Goal: Task Accomplishment & Management: Complete application form

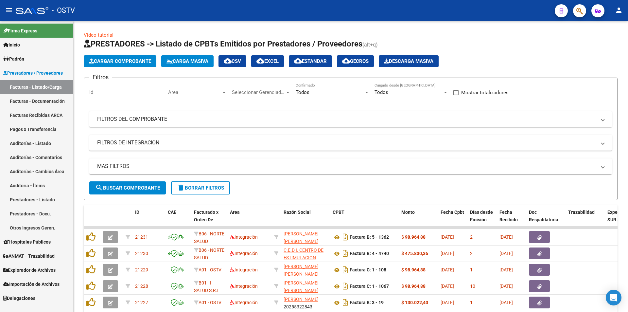
scroll to position [125, 0]
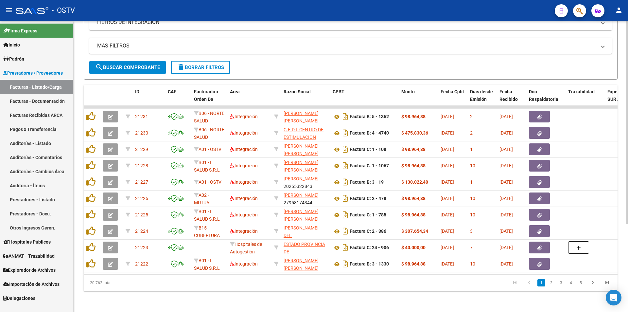
click at [127, 64] on span "search Buscar Comprobante" at bounding box center [127, 67] width 65 height 6
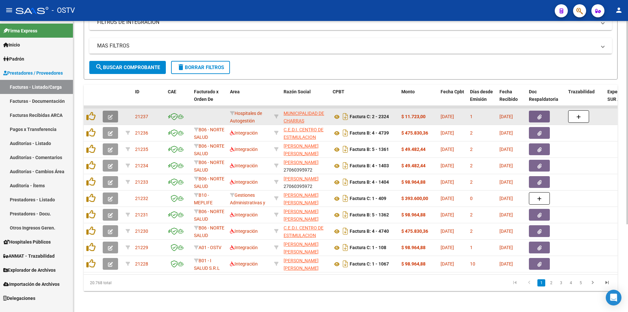
click at [110, 114] on icon "button" at bounding box center [110, 116] width 5 height 5
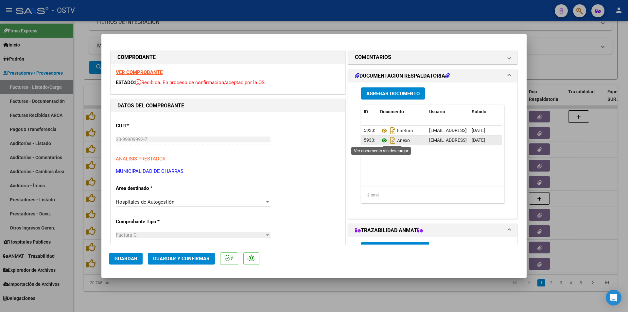
click at [381, 140] on icon at bounding box center [384, 140] width 8 height 8
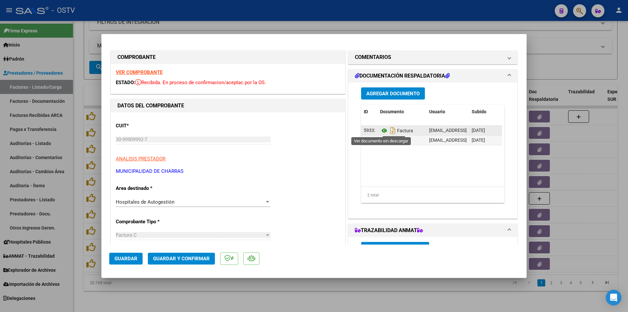
click at [381, 131] on icon at bounding box center [384, 131] width 8 height 8
click at [79, 72] on div at bounding box center [314, 156] width 628 height 312
type input "$ 0,00"
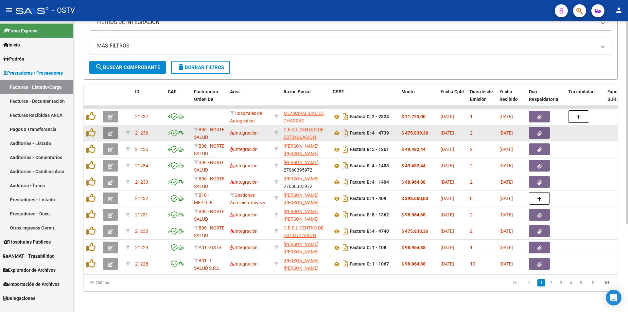
click at [110, 127] on button "button" at bounding box center [110, 133] width 15 height 12
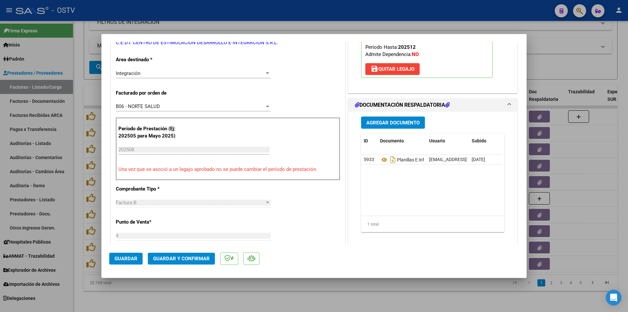
scroll to position [163, 0]
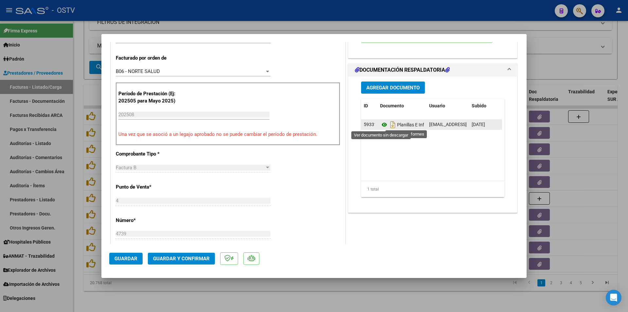
click at [380, 122] on icon at bounding box center [384, 125] width 8 height 8
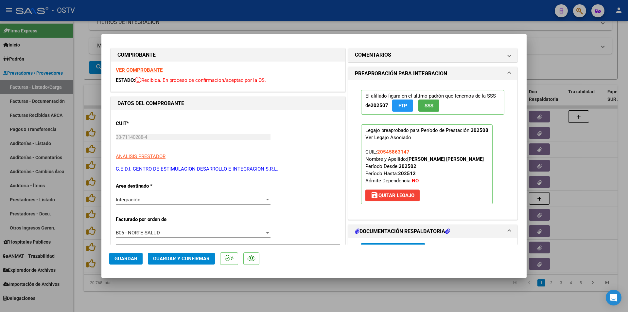
scroll to position [0, 0]
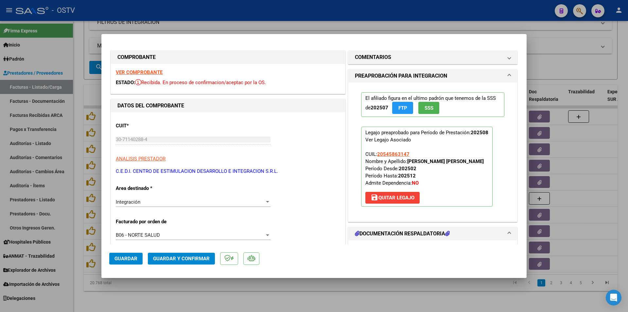
click at [78, 97] on div at bounding box center [314, 156] width 628 height 312
type input "$ 0,00"
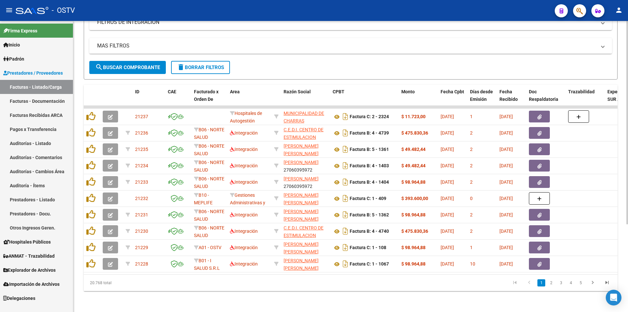
click at [128, 64] on span "search Buscar Comprobante" at bounding box center [127, 67] width 65 height 6
click at [130, 64] on span "search Buscar Comprobante" at bounding box center [127, 67] width 65 height 6
click at [134, 61] on button "search Buscar Comprobante" at bounding box center [127, 67] width 76 height 13
click at [139, 64] on span "search Buscar Comprobante" at bounding box center [127, 67] width 65 height 6
click at [124, 64] on span "search Buscar Comprobante" at bounding box center [127, 67] width 65 height 6
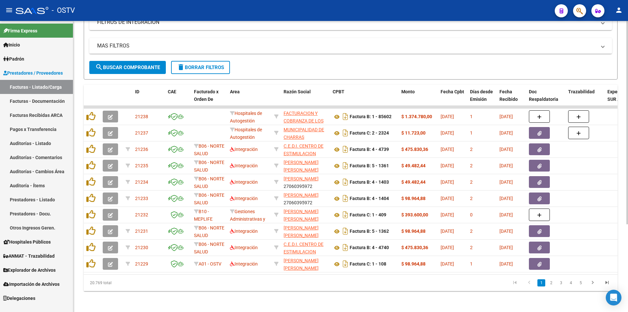
click at [132, 64] on span "search Buscar Comprobante" at bounding box center [127, 67] width 65 height 6
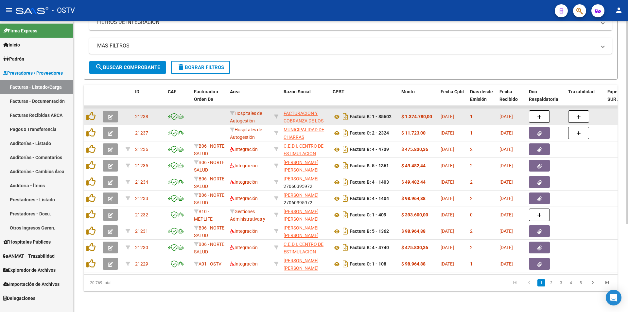
click at [116, 110] on button "button" at bounding box center [110, 116] width 15 height 12
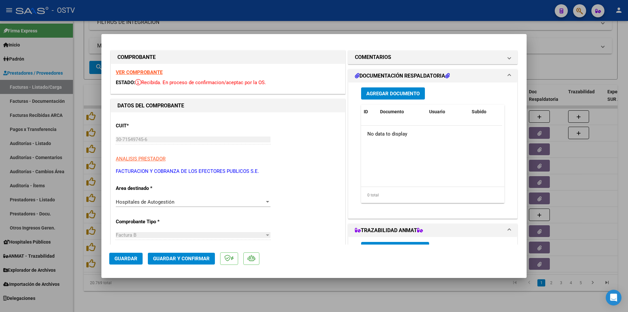
click at [77, 59] on div at bounding box center [314, 156] width 628 height 312
type input "$ 0,00"
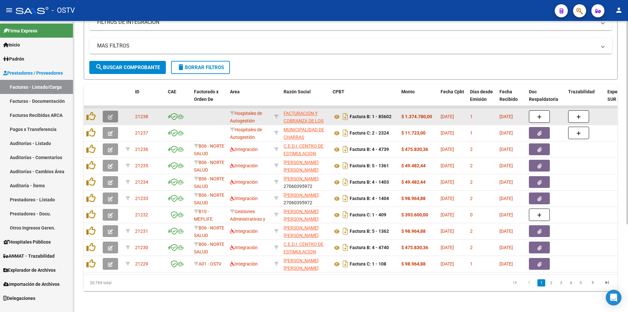
click at [110, 110] on button "button" at bounding box center [110, 116] width 15 height 12
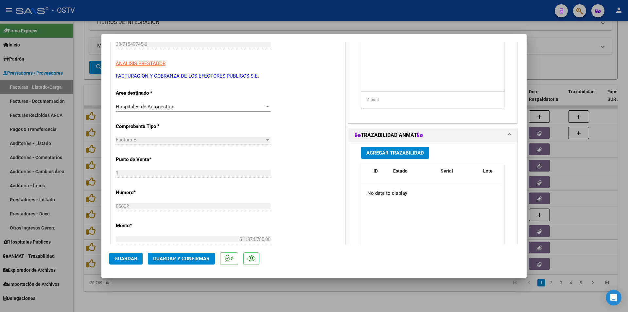
scroll to position [131, 0]
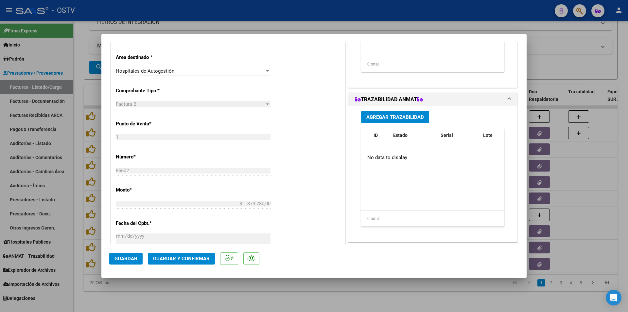
click at [79, 44] on div at bounding box center [314, 156] width 628 height 312
type input "$ 0,00"
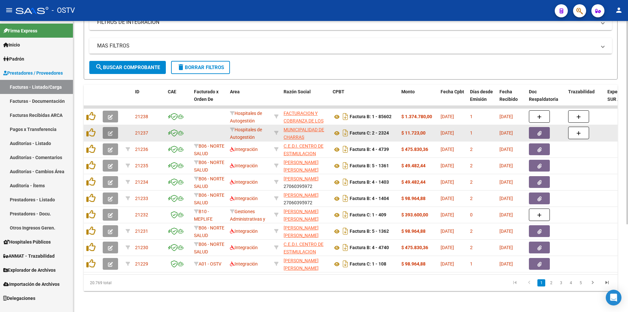
click at [110, 130] on span "button" at bounding box center [110, 133] width 5 height 6
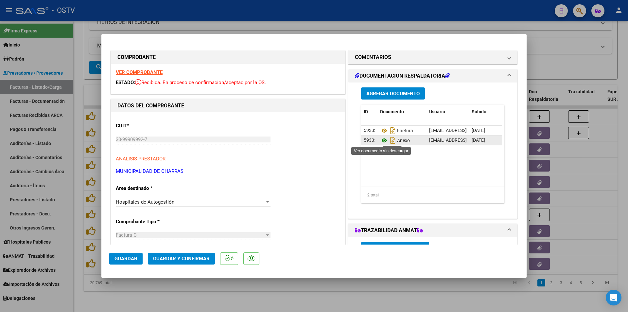
click at [382, 138] on icon at bounding box center [384, 140] width 8 height 8
click at [76, 107] on div at bounding box center [314, 156] width 628 height 312
type input "$ 0,00"
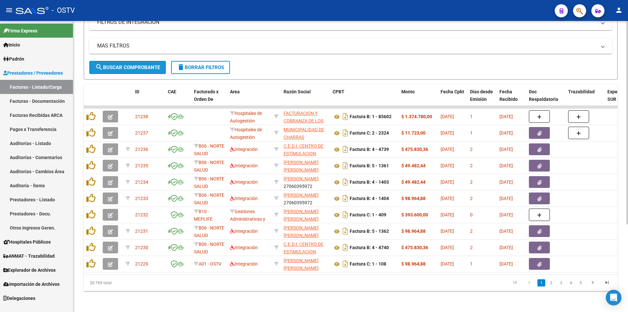
click at [127, 64] on span "search Buscar Comprobante" at bounding box center [127, 67] width 65 height 6
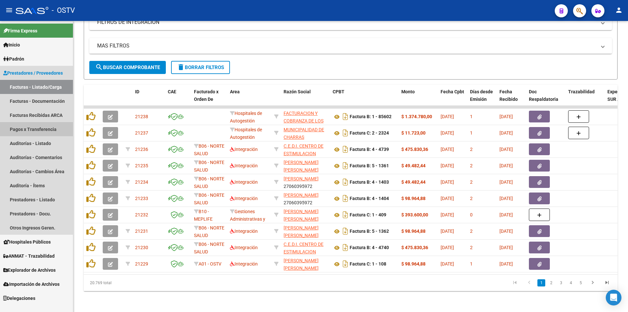
click at [41, 127] on link "Pagos x Transferencia" at bounding box center [36, 129] width 73 height 14
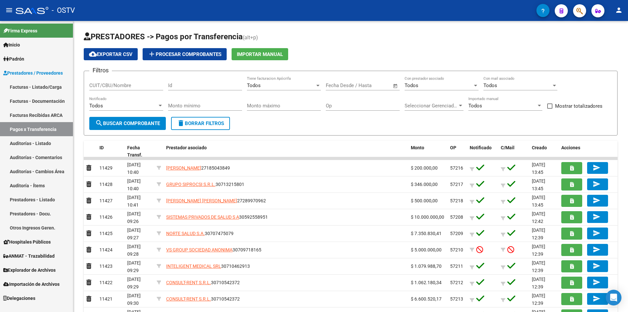
click at [44, 86] on link "Facturas - Listado/Carga" at bounding box center [36, 87] width 73 height 14
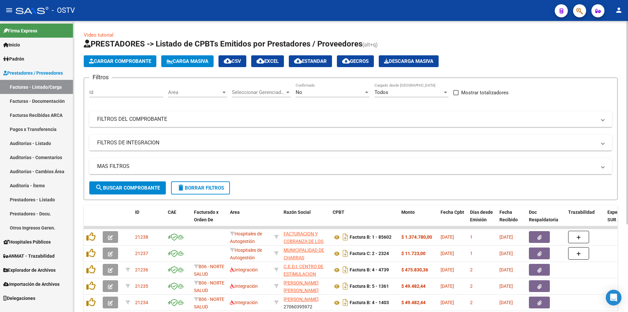
click at [332, 86] on div "No Confirmado" at bounding box center [333, 90] width 74 height 14
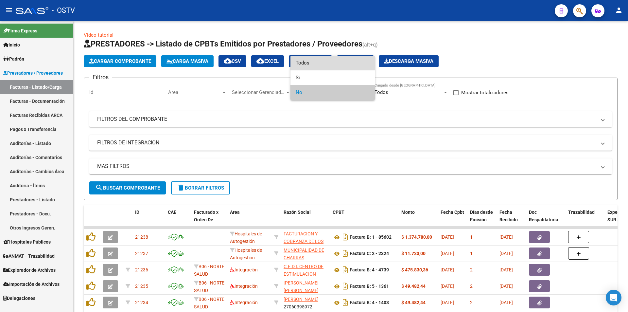
click at [331, 67] on span "Todos" at bounding box center [333, 63] width 74 height 15
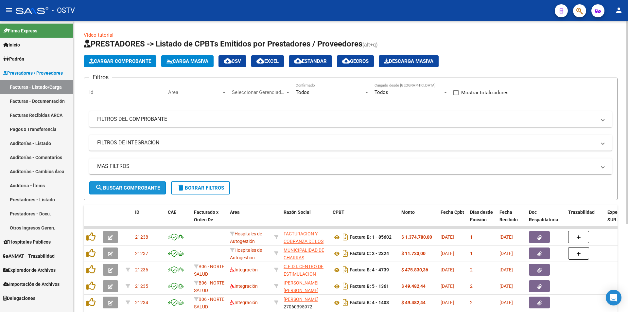
click at [127, 185] on span "search Buscar Comprobante" at bounding box center [127, 188] width 65 height 6
click at [110, 188] on span "search Buscar Comprobante" at bounding box center [127, 188] width 65 height 6
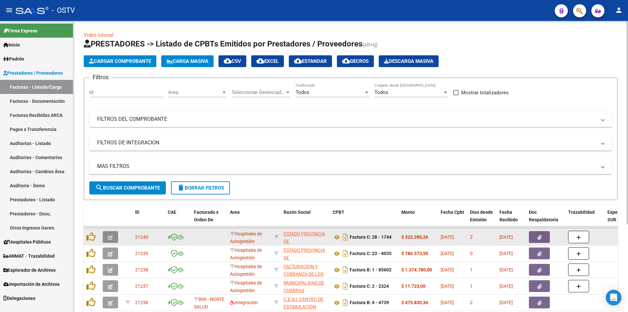
click at [111, 238] on icon "button" at bounding box center [110, 237] width 5 height 5
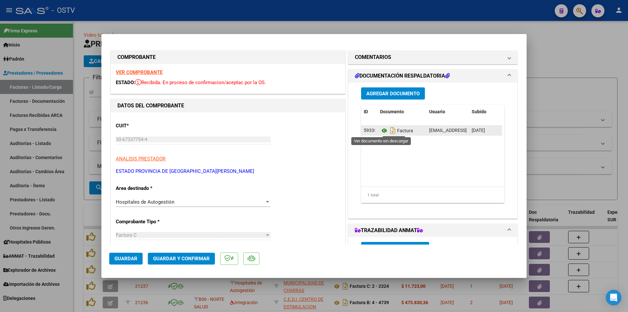
click at [380, 132] on icon at bounding box center [384, 131] width 8 height 8
click at [78, 94] on div at bounding box center [314, 156] width 628 height 312
type input "$ 0,00"
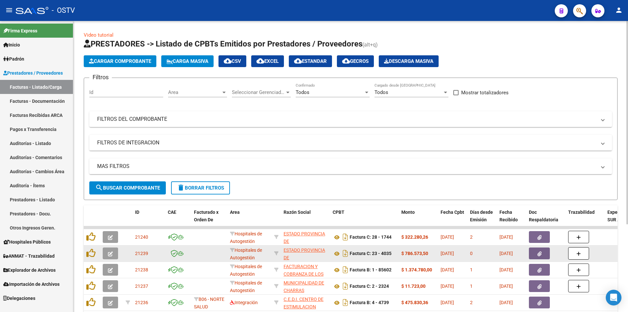
click at [107, 256] on button "button" at bounding box center [110, 253] width 15 height 12
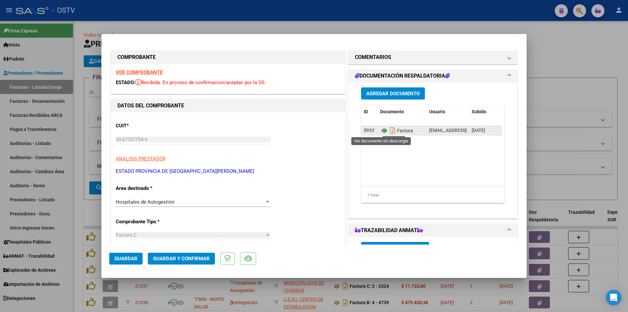
click at [381, 127] on icon at bounding box center [384, 131] width 8 height 8
click at [76, 99] on div at bounding box center [314, 156] width 628 height 312
type input "$ 0,00"
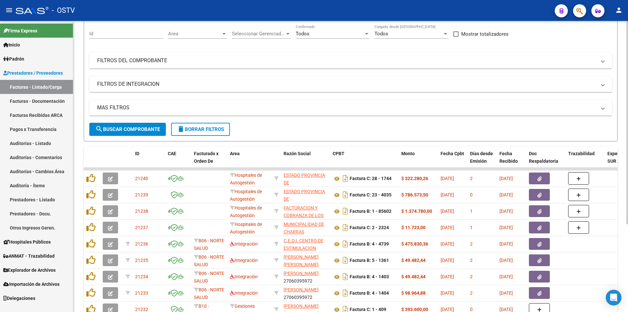
scroll to position [65, 0]
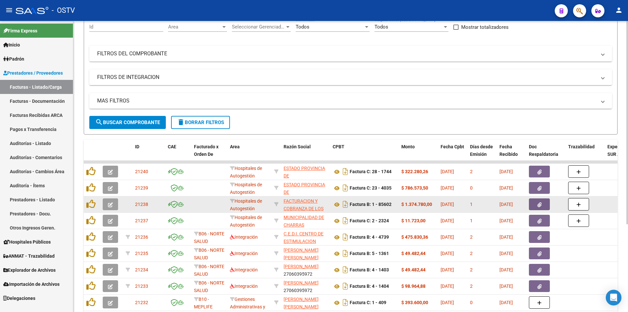
click at [106, 202] on button "button" at bounding box center [110, 204] width 15 height 12
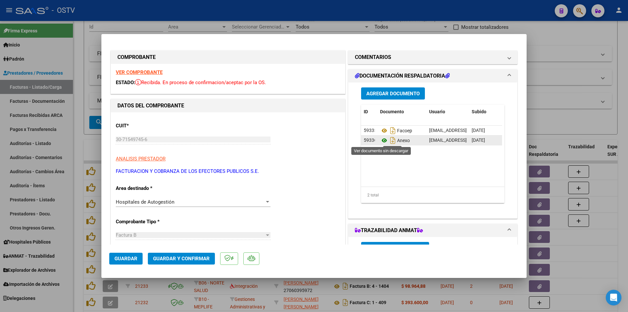
click at [381, 141] on icon at bounding box center [384, 140] width 8 height 8
click at [80, 64] on div at bounding box center [314, 156] width 628 height 312
type input "$ 0,00"
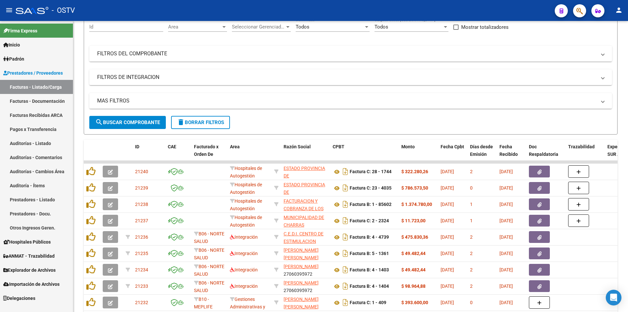
scroll to position [33, 0]
